Goal: Task Accomplishment & Management: Use online tool/utility

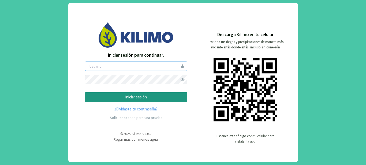
type input "lgclement"
click at [140, 99] on p "iniciar sesión" at bounding box center [135, 97] width 93 height 6
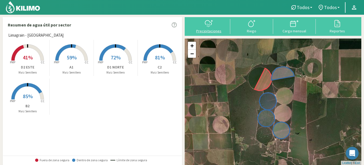
click at [202, 24] on div at bounding box center [209, 23] width 40 height 9
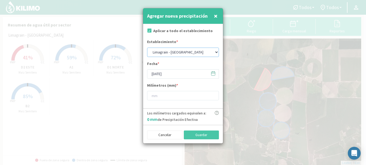
click at [215, 52] on select "Limagrain - [GEOGRAPHIC_DATA]" at bounding box center [183, 52] width 72 height 9
click at [149, 31] on input "checkbox" at bounding box center [148, 31] width 5 height 5
checkbox input "false"
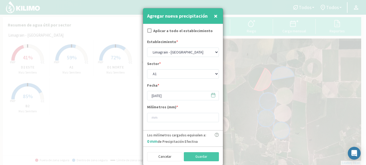
click at [214, 96] on icon at bounding box center [213, 95] width 5 height 5
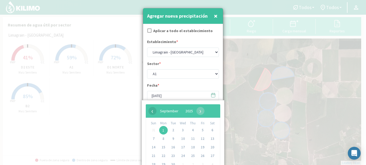
click at [152, 110] on span "‹" at bounding box center [152, 111] width 8 height 8
drag, startPoint x: 208, startPoint y: 164, endPoint x: 211, endPoint y: 163, distance: 2.8
click at [211, 163] on span "30" at bounding box center [212, 164] width 9 height 9
type input "[DATE]"
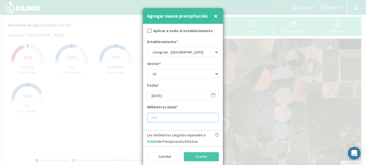
click at [175, 117] on input "number" at bounding box center [183, 117] width 72 height 9
type input "30"
click at [195, 158] on button "Guardar" at bounding box center [201, 156] width 35 height 9
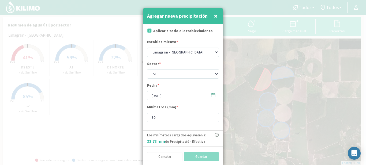
checkbox input "true"
type input "[DATE]"
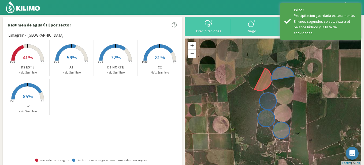
click at [28, 95] on span "85%" at bounding box center [28, 96] width 10 height 7
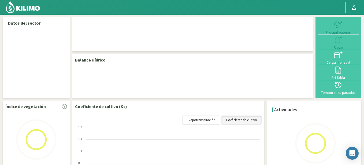
select select "1: Object"
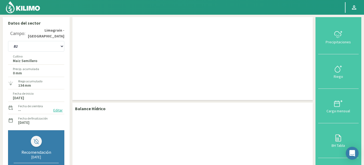
checkbox input "true"
type input "[DATE]"
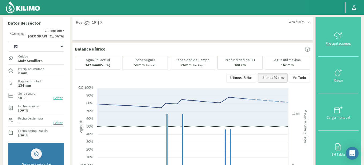
click at [333, 36] on div at bounding box center [338, 36] width 37 height 9
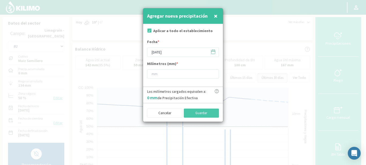
click at [212, 53] on icon at bounding box center [213, 51] width 5 height 5
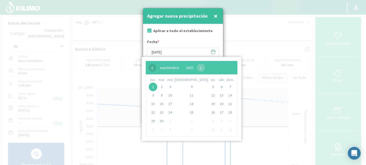
click at [152, 68] on span "‹" at bounding box center [152, 68] width 8 height 8
click at [217, 122] on span "30" at bounding box center [221, 121] width 9 height 9
type input "[DATE]"
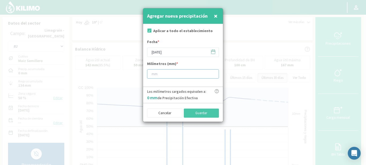
click at [162, 74] on input "number" at bounding box center [183, 73] width 72 height 9
type input "30"
click at [190, 114] on button "Guardar" at bounding box center [201, 113] width 35 height 9
click at [215, 17] on span "×" at bounding box center [216, 16] width 4 height 9
type input "[DATE]"
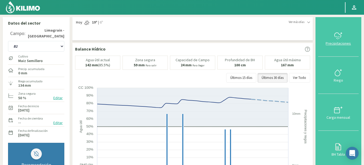
click at [332, 39] on div at bounding box center [338, 36] width 37 height 9
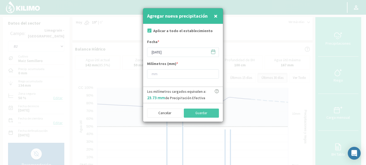
click at [149, 31] on input "checkbox" at bounding box center [148, 31] width 5 height 5
checkbox input "false"
click at [212, 51] on icon at bounding box center [213, 51] width 4 height 0
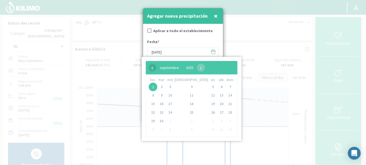
click at [152, 71] on span "‹" at bounding box center [152, 68] width 8 height 8
click at [217, 122] on span "30" at bounding box center [221, 121] width 9 height 9
type input "[DATE]"
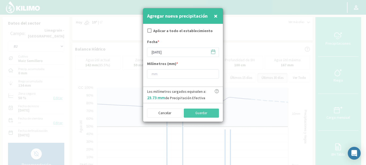
click at [148, 29] on input "checkbox" at bounding box center [148, 31] width 5 height 5
checkbox input "true"
click at [215, 16] on span "×" at bounding box center [216, 16] width 4 height 9
type input "[DATE]"
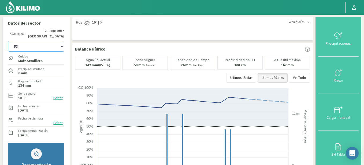
click at [20, 45] on select "A1 B2 C2 D1 NORTE D2 ESTE" at bounding box center [36, 46] width 56 height 11
click at [8, 41] on select "A1 B2 C2 D1 NORTE D2 ESTE" at bounding box center [36, 46] width 56 height 11
click at [338, 40] on icon at bounding box center [338, 36] width 9 height 9
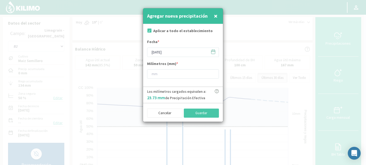
click at [150, 31] on input "checkbox" at bounding box center [148, 31] width 5 height 5
checkbox input "false"
click at [211, 53] on icon at bounding box center [213, 51] width 5 height 5
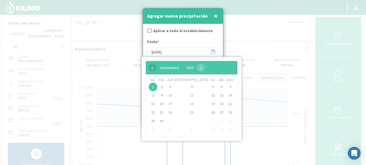
click at [150, 67] on span "‹" at bounding box center [152, 68] width 8 height 8
click at [217, 122] on span "30" at bounding box center [221, 121] width 9 height 9
type input "[DATE]"
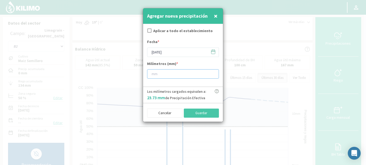
click at [157, 76] on input "number" at bounding box center [183, 73] width 72 height 9
type input "30"
click at [164, 115] on button "Cancelar" at bounding box center [164, 113] width 35 height 9
checkbox input "true"
type input "[DATE]"
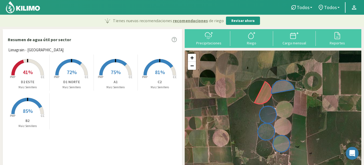
click at [28, 72] on span "41%" at bounding box center [28, 72] width 10 height 7
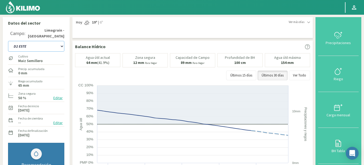
click at [62, 47] on select "A1 B2 C2 D1 NORTE D2 ESTE" at bounding box center [36, 46] width 56 height 11
click at [8, 41] on select "A1 B2 C2 D1 NORTE D2 ESTE" at bounding box center [36, 46] width 56 height 11
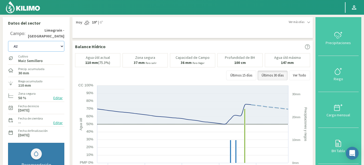
click at [62, 46] on select "A1 B2 C2 D1 NORTE D2 ESTE" at bounding box center [36, 46] width 56 height 11
click at [8, 41] on select "A1 B2 C2 D1 NORTE D2 ESTE" at bounding box center [36, 46] width 56 height 11
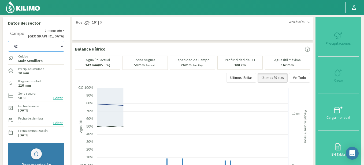
select select "11: Object"
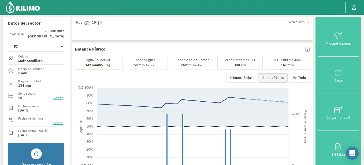
click at [332, 35] on div at bounding box center [338, 36] width 37 height 9
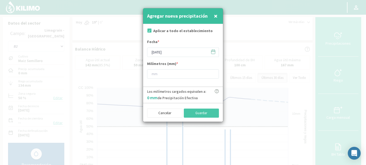
click at [148, 30] on input "checkbox" at bounding box center [148, 31] width 5 height 5
checkbox input "false"
click at [212, 51] on icon at bounding box center [213, 51] width 4 height 0
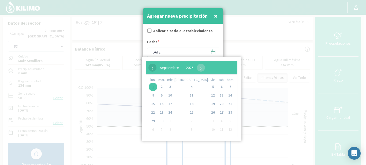
click at [153, 66] on span "‹" at bounding box center [152, 68] width 8 height 8
click at [217, 123] on span "30" at bounding box center [221, 121] width 9 height 9
type input "[DATE]"
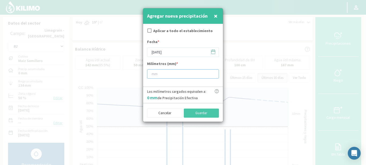
click at [163, 75] on input "number" at bounding box center [183, 73] width 72 height 9
type input "30"
click at [196, 112] on button "Guardar" at bounding box center [201, 113] width 35 height 9
checkbox input "true"
type input "[DATE]"
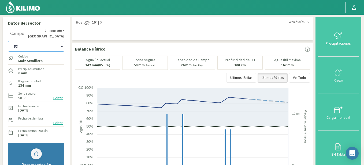
click at [62, 46] on select "A1 B2 C2 D1 NORTE D2 ESTE" at bounding box center [36, 46] width 56 height 11
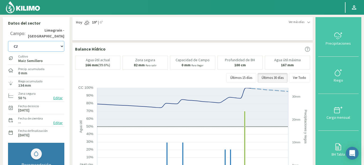
click at [8, 41] on select "A1 B2 C2 D1 NORTE D2 ESTE" at bounding box center [36, 46] width 56 height 11
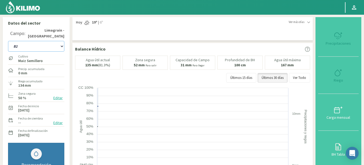
select select "17: Object"
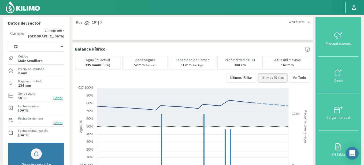
click at [334, 40] on button "Precipitaciones" at bounding box center [338, 38] width 40 height 37
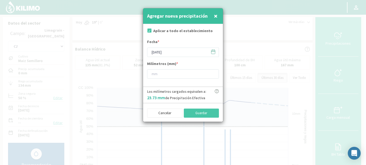
click at [213, 52] on icon at bounding box center [213, 51] width 5 height 5
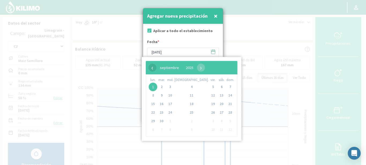
click at [155, 67] on span "‹" at bounding box center [152, 68] width 8 height 8
click at [217, 123] on span "30" at bounding box center [221, 121] width 9 height 9
type input "[DATE]"
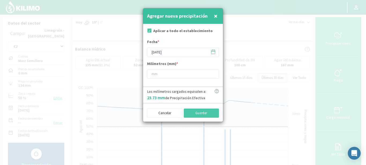
click at [150, 31] on input "checkbox" at bounding box center [148, 31] width 5 height 5
checkbox input "false"
click at [158, 73] on input "number" at bounding box center [183, 73] width 72 height 9
type input "30"
click at [192, 113] on button "Guardar" at bounding box center [201, 113] width 35 height 9
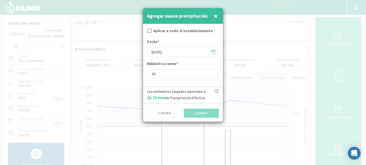
checkbox input "true"
type input "[DATE]"
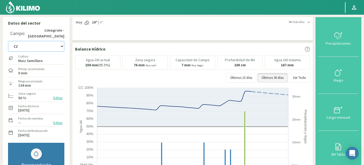
click at [61, 47] on select "A1 B2 C2 D1 NORTE D2 ESTE" at bounding box center [36, 46] width 56 height 11
click at [8, 41] on select "A1 B2 C2 D1 NORTE D2 ESTE" at bounding box center [36, 46] width 56 height 11
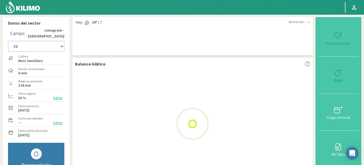
select select "23: Object"
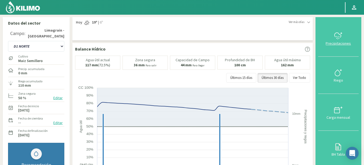
click at [335, 43] on div "Precipitaciones" at bounding box center [338, 44] width 37 height 4
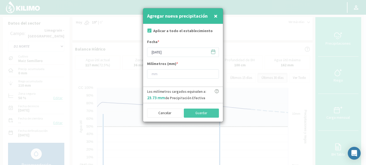
click at [215, 52] on icon at bounding box center [213, 51] width 5 height 5
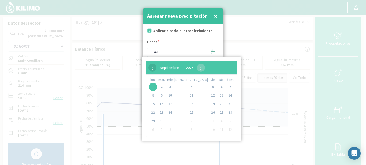
click at [154, 69] on span "‹" at bounding box center [152, 68] width 8 height 8
click at [217, 119] on span "30" at bounding box center [221, 121] width 9 height 9
type input "[DATE]"
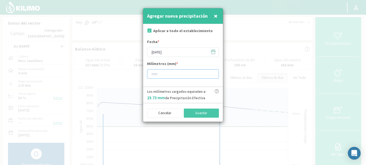
click at [162, 77] on input "number" at bounding box center [183, 73] width 72 height 9
type input "13"
click at [149, 30] on input "checkbox" at bounding box center [148, 31] width 5 height 5
click at [196, 113] on button "Guardar" at bounding box center [201, 113] width 35 height 9
checkbox input "true"
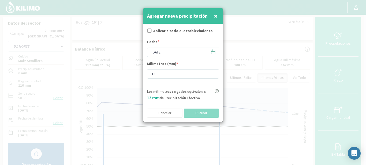
type input "[DATE]"
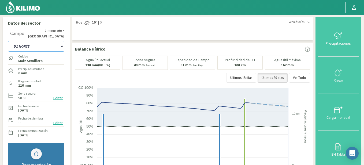
click at [63, 46] on select "A1 B2 C2 D1 NORTE D2 ESTE" at bounding box center [36, 46] width 56 height 11
click at [8, 41] on select "A1 B2 C2 D1 NORTE D2 ESTE" at bounding box center [36, 46] width 56 height 11
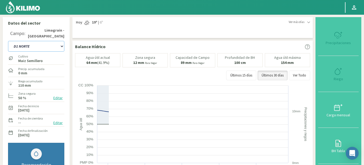
select select "29: Object"
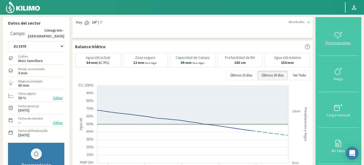
click at [330, 41] on div "Precipitaciones" at bounding box center [338, 43] width 37 height 4
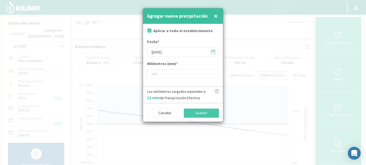
click at [212, 51] on icon at bounding box center [213, 51] width 4 height 0
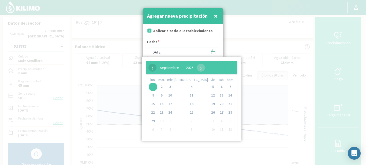
click at [150, 68] on span "‹" at bounding box center [152, 68] width 8 height 8
click at [217, 121] on span "30" at bounding box center [221, 121] width 9 height 9
type input "[DATE]"
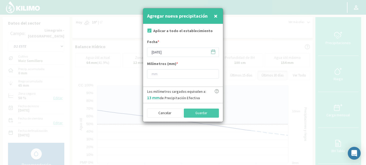
click at [149, 30] on input "checkbox" at bounding box center [148, 31] width 5 height 5
checkbox input "false"
click at [163, 74] on input "number" at bounding box center [183, 73] width 72 height 9
type input "13"
click at [197, 113] on button "Guardar" at bounding box center [201, 113] width 35 height 9
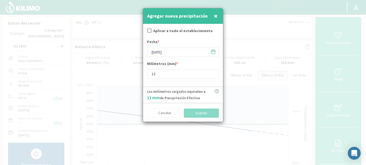
checkbox input "true"
type input "[DATE]"
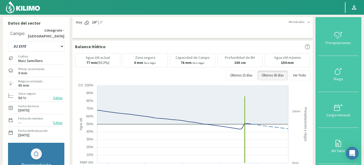
click at [23, 9] on img at bounding box center [22, 7] width 35 height 13
